Goal: Task Accomplishment & Management: Manage account settings

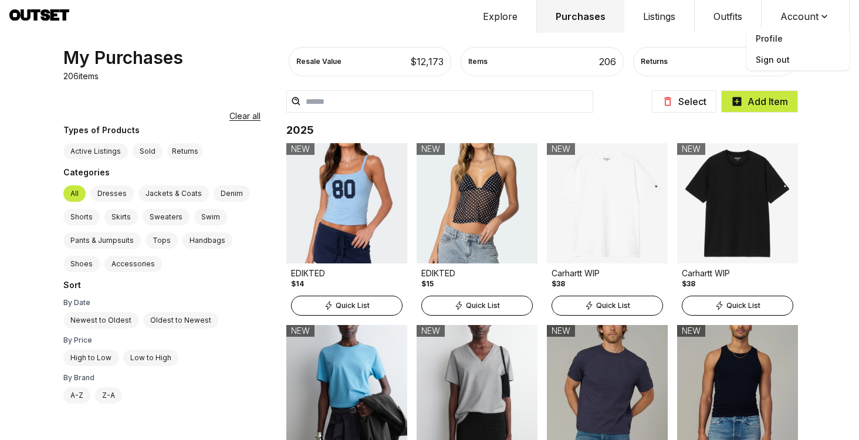
click at [801, 37] on span "Profile" at bounding box center [797, 38] width 103 height 21
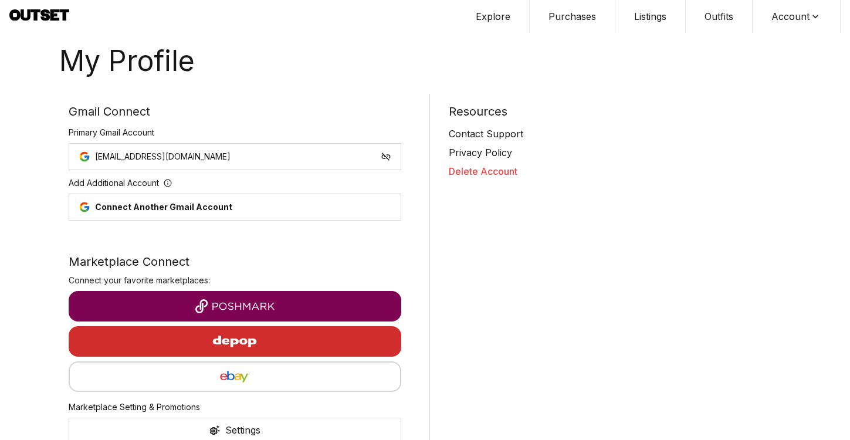
click at [466, 169] on button "Delete Account" at bounding box center [615, 171] width 333 height 14
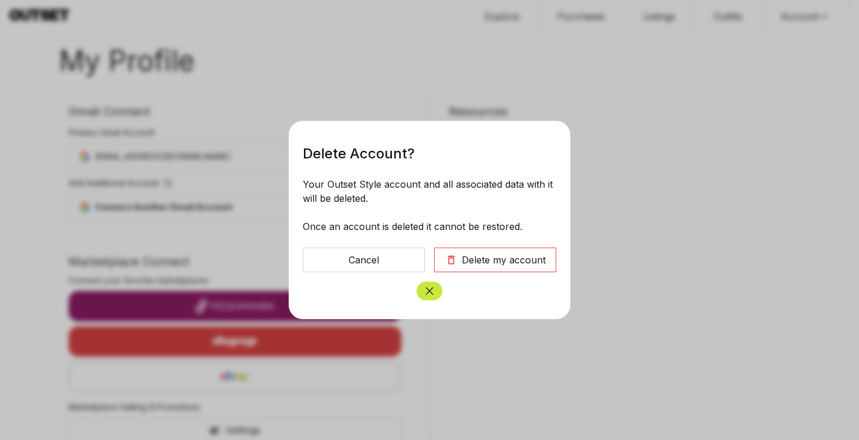
click at [476, 263] on div "Delete my account" at bounding box center [504, 260] width 84 height 14
